Goal: Transaction & Acquisition: Subscribe to service/newsletter

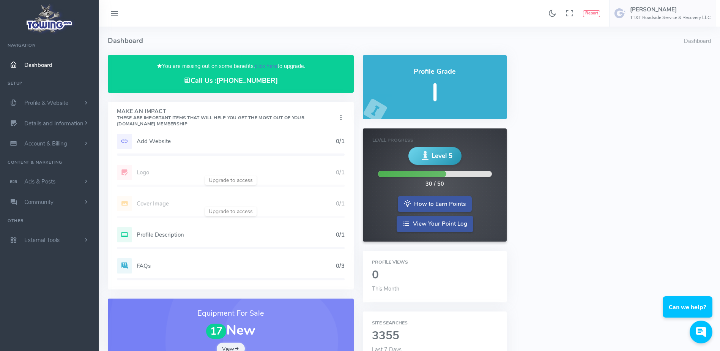
click at [264, 64] on link "click here" at bounding box center [266, 66] width 23 height 8
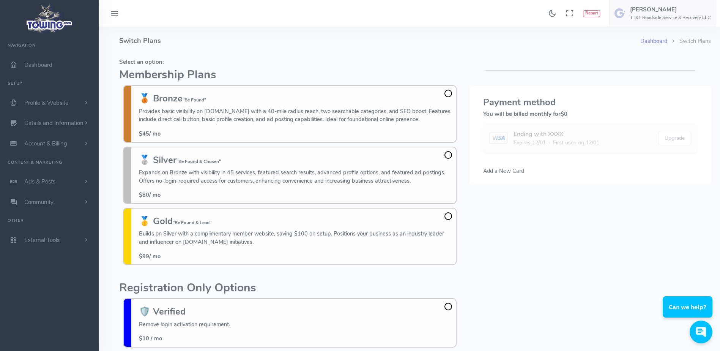
click at [324, 51] on h4 "Switch Plans" at bounding box center [379, 41] width 521 height 28
click at [291, 69] on h2 "Membership Plans" at bounding box center [289, 75] width 341 height 13
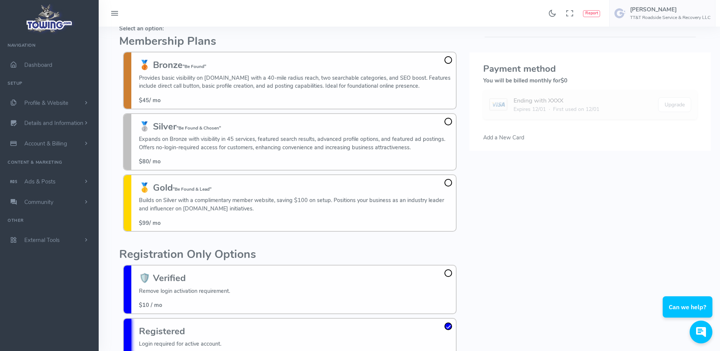
scroll to position [34, 0]
click at [340, 34] on fieldset "Select an option: Membership Plans 🥉 Bronze "Be Found" Provides basic visibilit…" at bounding box center [289, 128] width 341 height 214
click at [401, 28] on h5 "Select an option:" at bounding box center [289, 28] width 341 height 6
click at [447, 123] on span at bounding box center [448, 121] width 8 height 8
click at [0, 0] on input "🥈 Silver "Be Found & Chosen" Expands on Bronze with visibility in 45 services, …" at bounding box center [0, 0] width 0 height 0
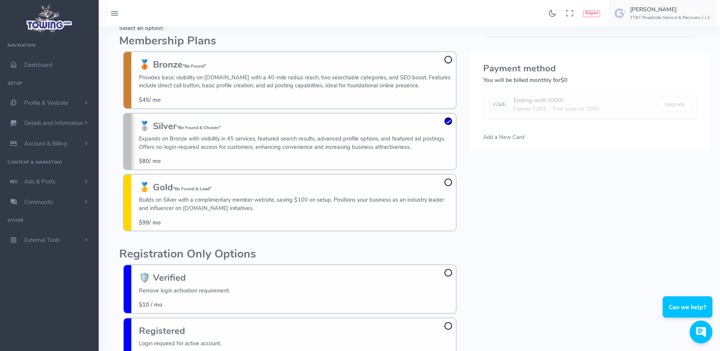
scroll to position [55, 0]
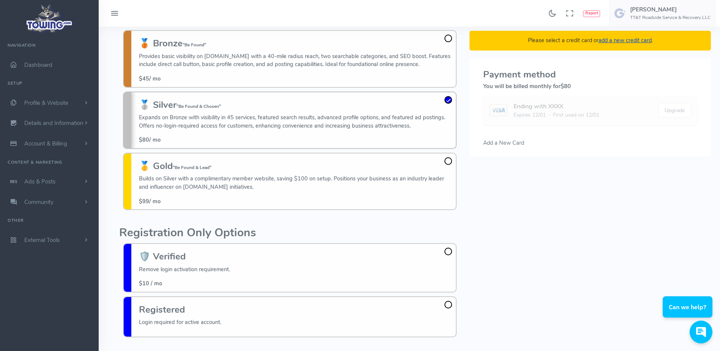
click at [491, 146] on span "Add a New Card" at bounding box center [503, 143] width 41 height 8
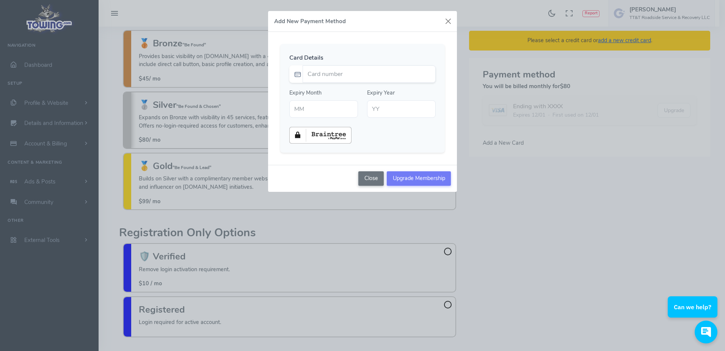
click at [412, 47] on div "Card Details Expiry Month Expiry Year" at bounding box center [362, 98] width 165 height 109
click at [383, 61] on legend "Card Details" at bounding box center [362, 57] width 146 height 9
click at [448, 24] on button "button" at bounding box center [448, 21] width 11 height 11
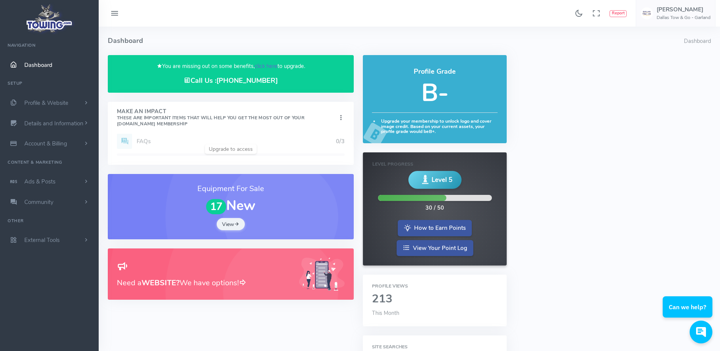
click at [260, 66] on link "click here" at bounding box center [266, 66] width 23 height 8
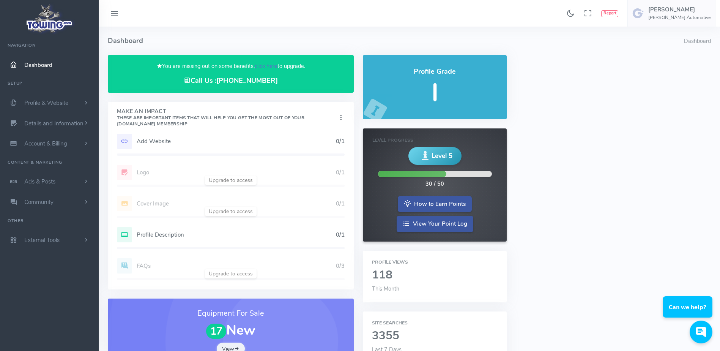
click at [262, 63] on link "click here" at bounding box center [266, 66] width 23 height 8
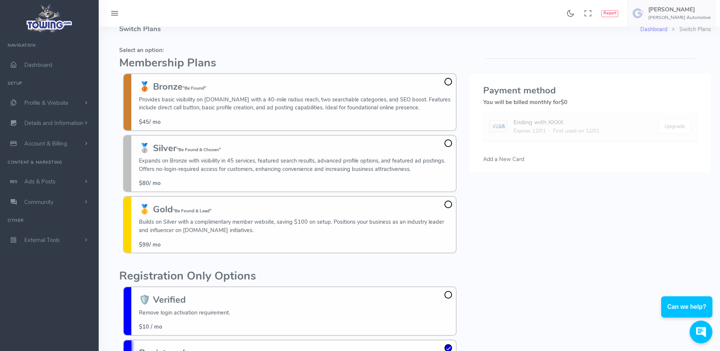
scroll to position [11, 0]
click at [369, 55] on fieldset "Select an option: Membership Plans 🥉 Bronze "Be Found" Provides basic visibilit…" at bounding box center [289, 151] width 341 height 214
click at [448, 83] on span at bounding box center [448, 83] width 8 height 8
click at [0, 0] on input "🥉 Bronze "Be Found" Provides basic visibility on Towing.com with a 40-mile radi…" at bounding box center [0, 0] width 0 height 0
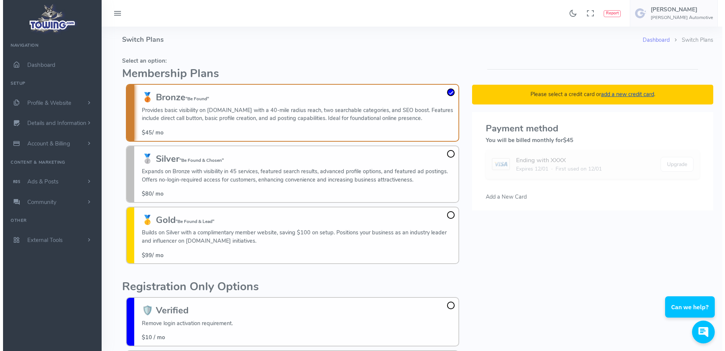
scroll to position [0, 0]
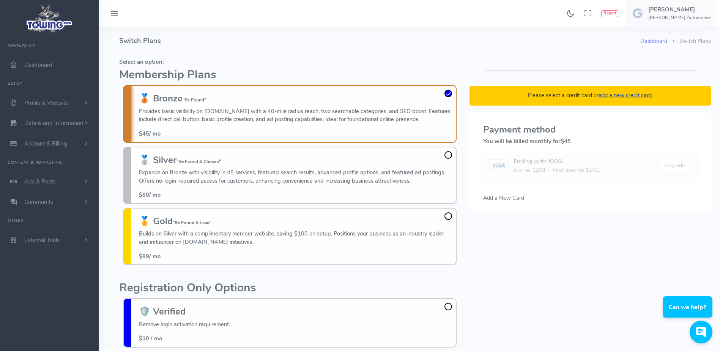
click at [468, 73] on div "Please select a credit card or add a new credit card . Payment method You will …" at bounding box center [590, 225] width 250 height 341
click at [497, 198] on span "Add a New Card" at bounding box center [503, 198] width 41 height 8
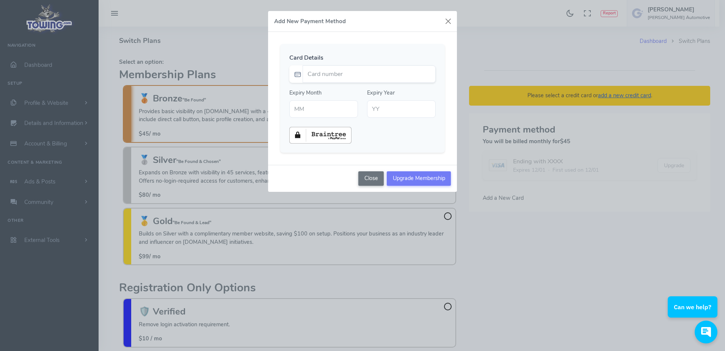
click at [349, 59] on legend "Card Details" at bounding box center [362, 57] width 146 height 9
click at [342, 77] on input "Card number" at bounding box center [369, 73] width 133 height 17
click at [326, 72] on input "Card number" at bounding box center [369, 73] width 133 height 17
type input "5571800000187337"
click at [297, 104] on input "text" at bounding box center [323, 108] width 69 height 17
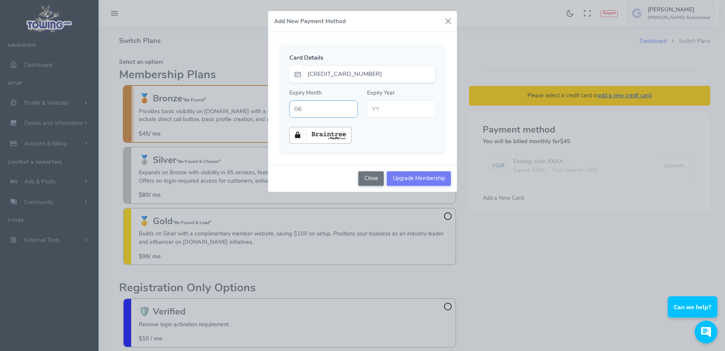
type input "06"
click at [394, 105] on input "text" at bounding box center [401, 108] width 69 height 17
click at [392, 137] on div at bounding box center [363, 135] width 156 height 17
click at [393, 111] on input "26" at bounding box center [401, 108] width 69 height 17
type input "2"
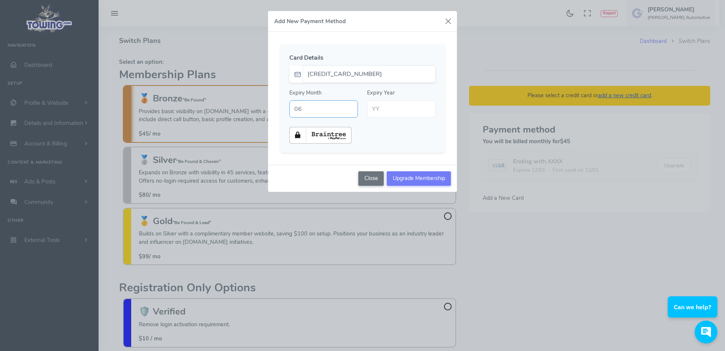
click at [328, 109] on input "06" at bounding box center [323, 108] width 69 height 17
click at [373, 77] on input "5571800000187337" at bounding box center [369, 73] width 133 height 17
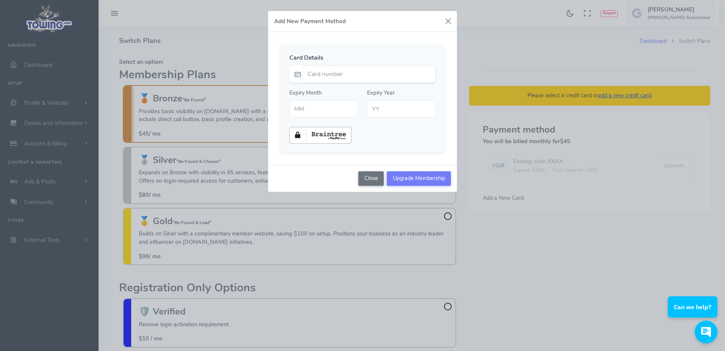
click at [375, 50] on div "Card Details Expiry Month Expiry Year" at bounding box center [362, 98] width 165 height 109
click at [351, 77] on input "Card number" at bounding box center [369, 73] width 133 height 17
click at [335, 75] on input "Card number" at bounding box center [369, 73] width 133 height 17
type input "4482512083454564"
click at [344, 47] on div "Card Details 4482512083454564 Expiry Month" at bounding box center [362, 98] width 165 height 109
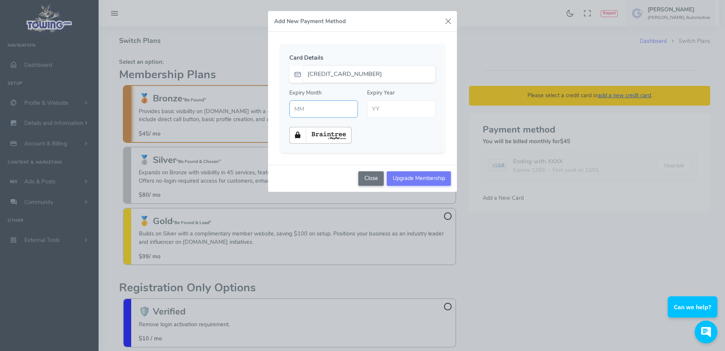
click at [310, 110] on input "text" at bounding box center [323, 108] width 69 height 17
type input "08"
click at [387, 112] on input "text" at bounding box center [401, 108] width 69 height 17
type input "29"
click at [389, 143] on div at bounding box center [363, 135] width 156 height 17
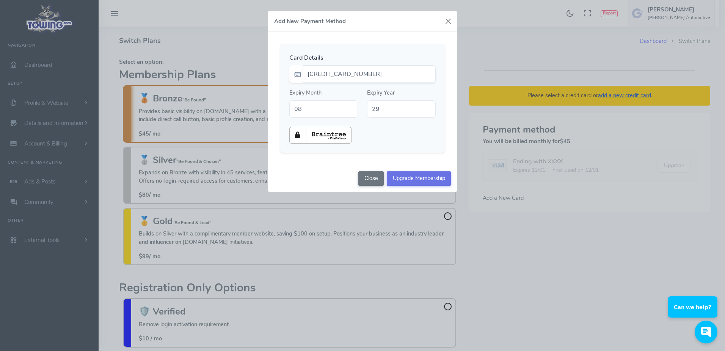
click at [410, 176] on input "Upgrade Membership" at bounding box center [419, 178] width 64 height 14
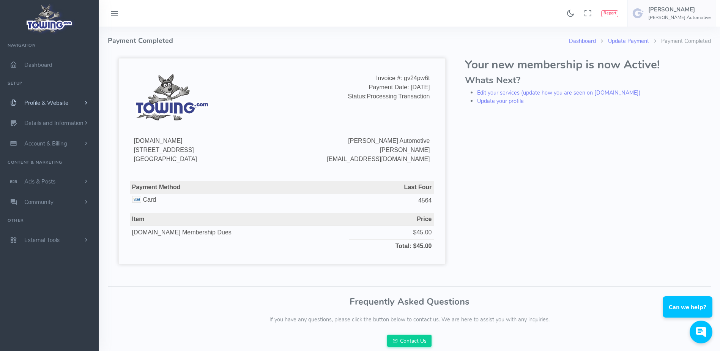
click at [80, 102] on link "Profile & Website" at bounding box center [49, 103] width 99 height 20
click at [65, 63] on link "Dashboard" at bounding box center [49, 65] width 99 height 20
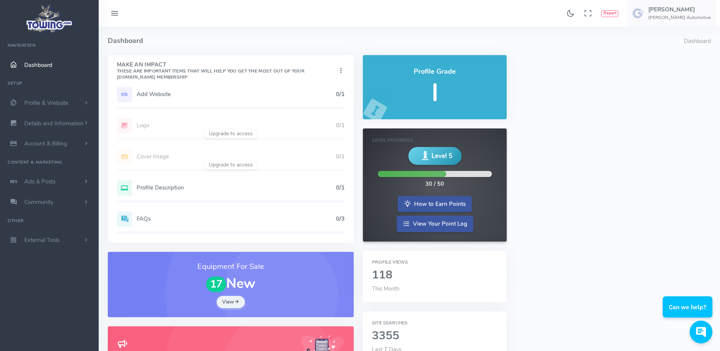
click at [277, 99] on div "Add Website 0/1" at bounding box center [231, 94] width 228 height 15
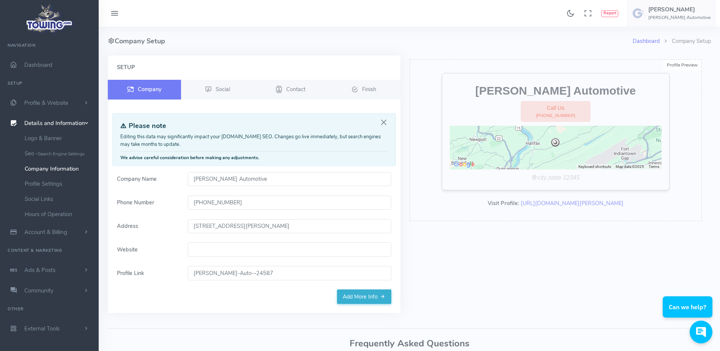
click at [207, 251] on input "Website" at bounding box center [289, 249] width 203 height 14
paste input "[URL][DOMAIN_NAME]"
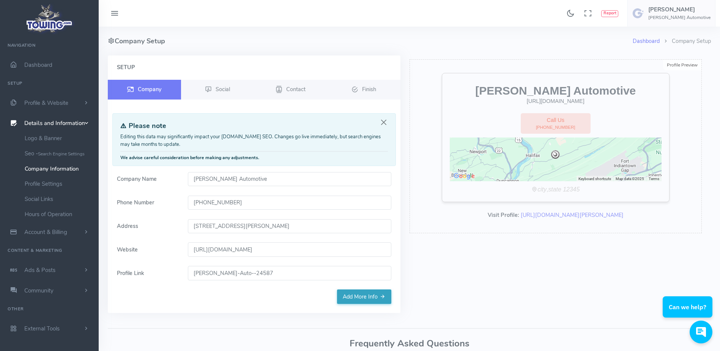
type input "[URL][DOMAIN_NAME]"
click at [374, 297] on link "Add More Info" at bounding box center [364, 296] width 54 height 14
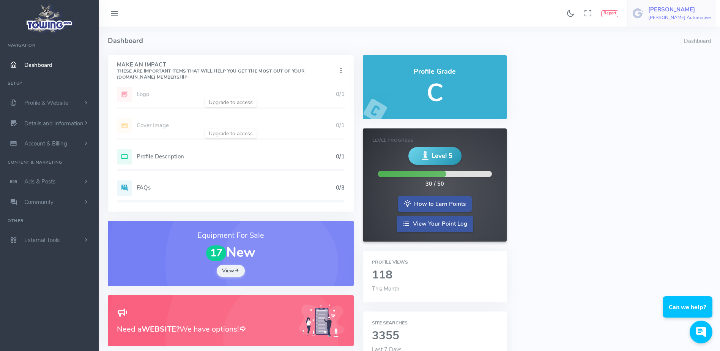
click at [694, 13] on h5 "[PERSON_NAME]" at bounding box center [679, 9] width 62 height 6
click at [666, 69] on span "Logout" at bounding box center [665, 73] width 17 height 8
